Goal: Check status: Check status

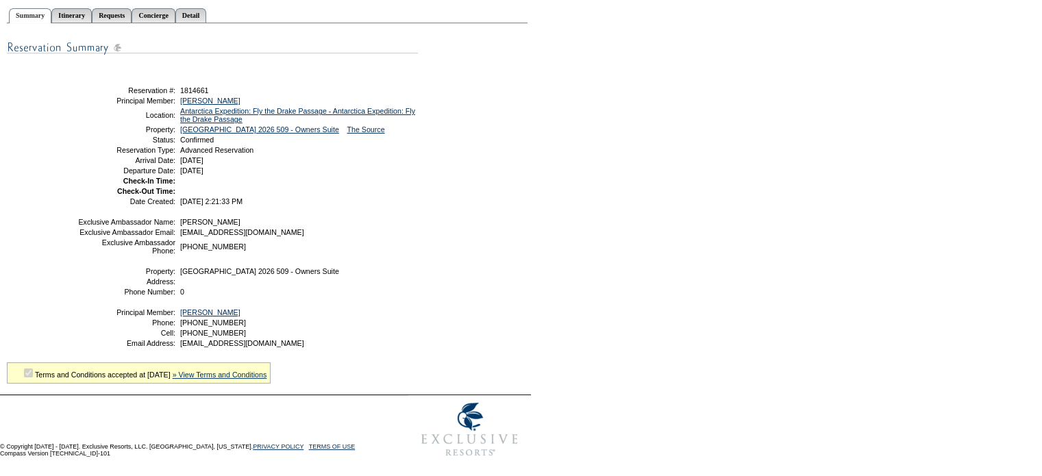
scroll to position [158, 0]
drag, startPoint x: 251, startPoint y: 339, endPoint x: 179, endPoint y: 346, distance: 72.2
click at [179, 346] on td "[EMAIL_ADDRESS][DOMAIN_NAME]" at bounding box center [296, 343] width 238 height 8
copy span "[EMAIL_ADDRESS][DOMAIN_NAME]"
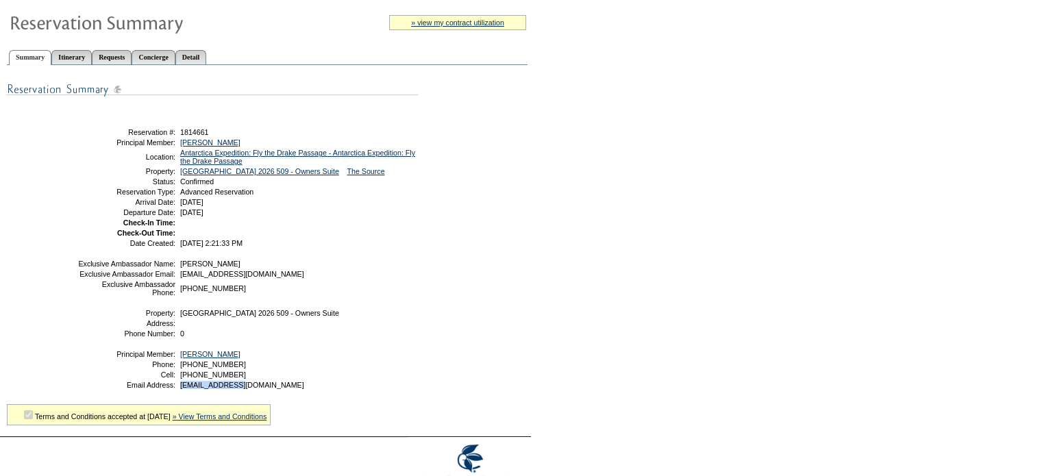
scroll to position [21, 0]
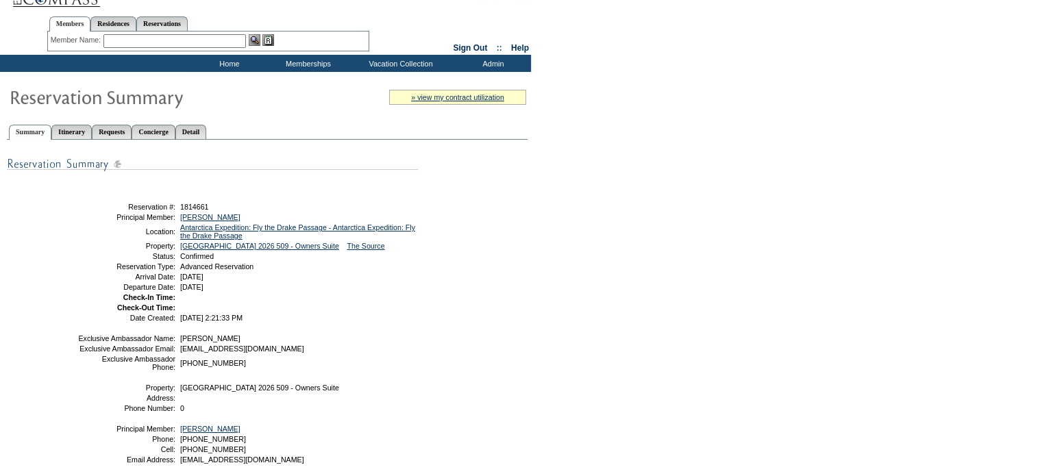
click at [221, 119] on ul "Summary Itinerary Requests Concierge Detail" at bounding box center [267, 121] width 521 height 7
click at [207, 131] on link "Detail" at bounding box center [191, 132] width 32 height 14
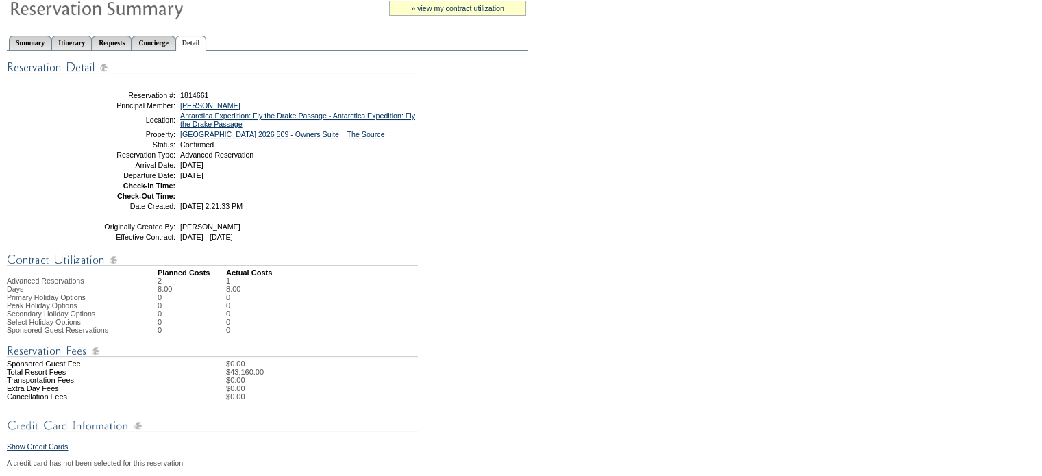
scroll to position [295, 0]
